Goal: Information Seeking & Learning: Check status

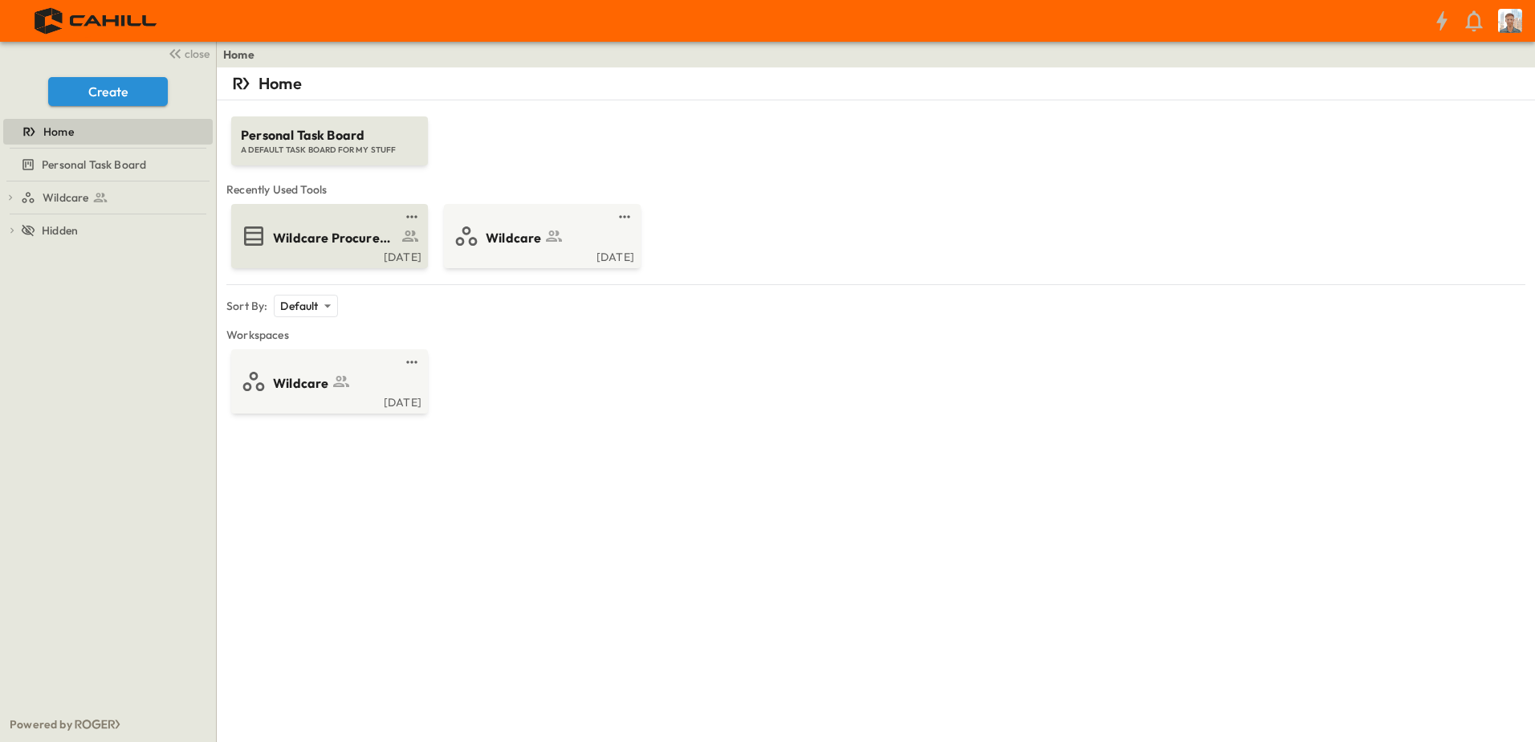
click at [300, 261] on div "[DATE]" at bounding box center [327, 255] width 187 height 13
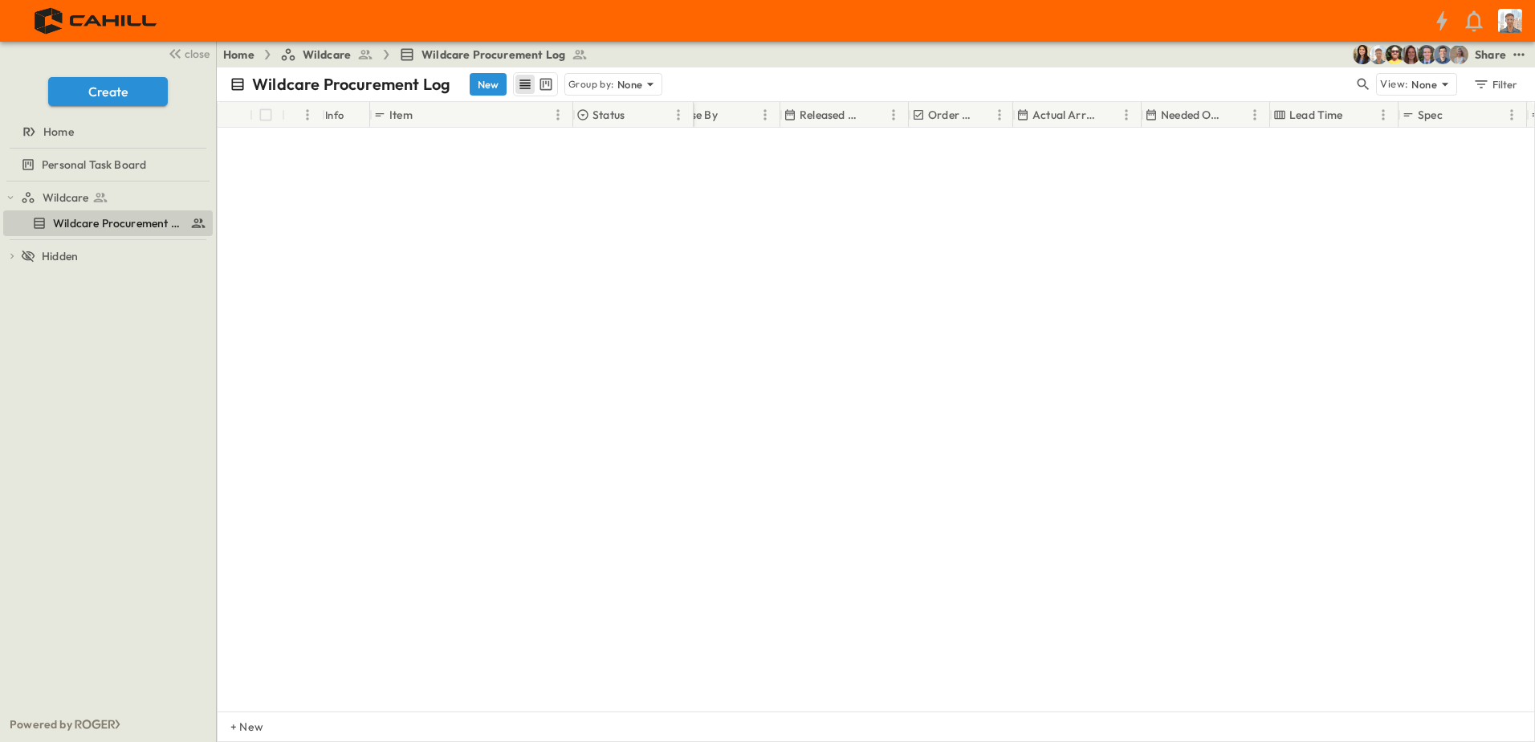
scroll to position [0, 562]
